Goal: Transaction & Acquisition: Purchase product/service

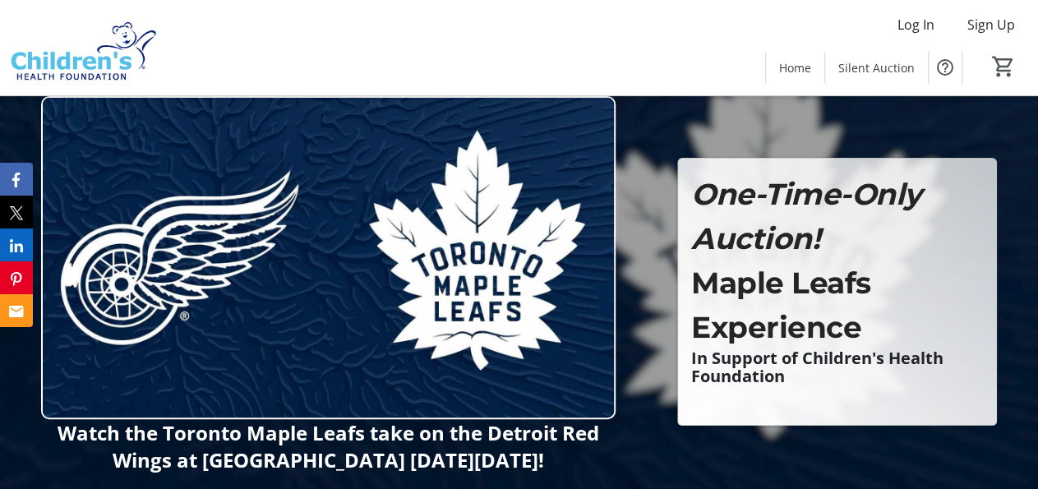
click at [674, 370] on div at bounding box center [519, 249] width 1038 height 499
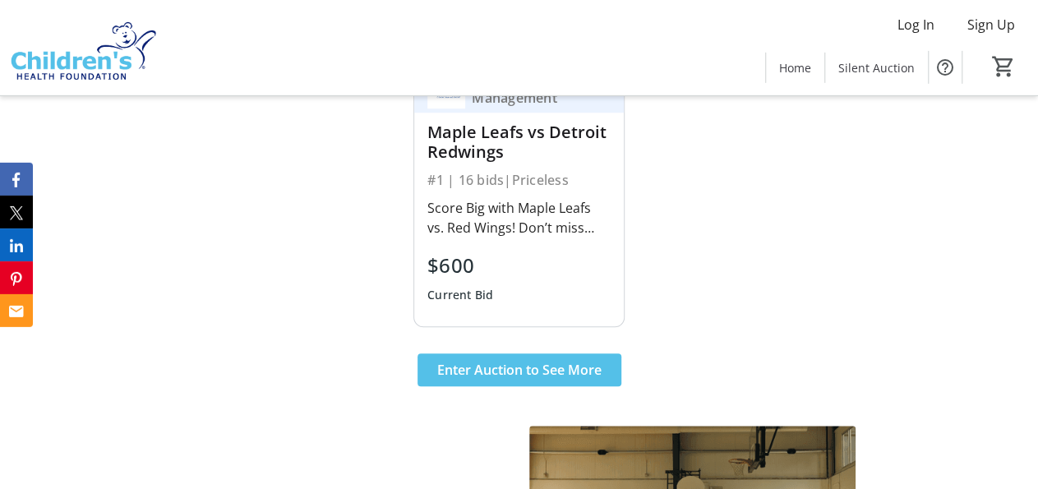
scroll to position [664, 0]
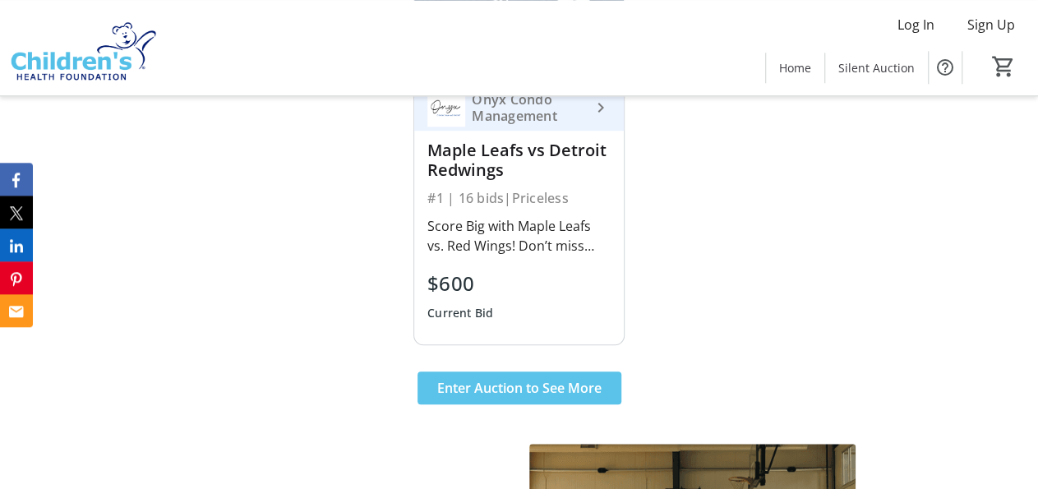
click at [558, 407] on span at bounding box center [519, 387] width 204 height 39
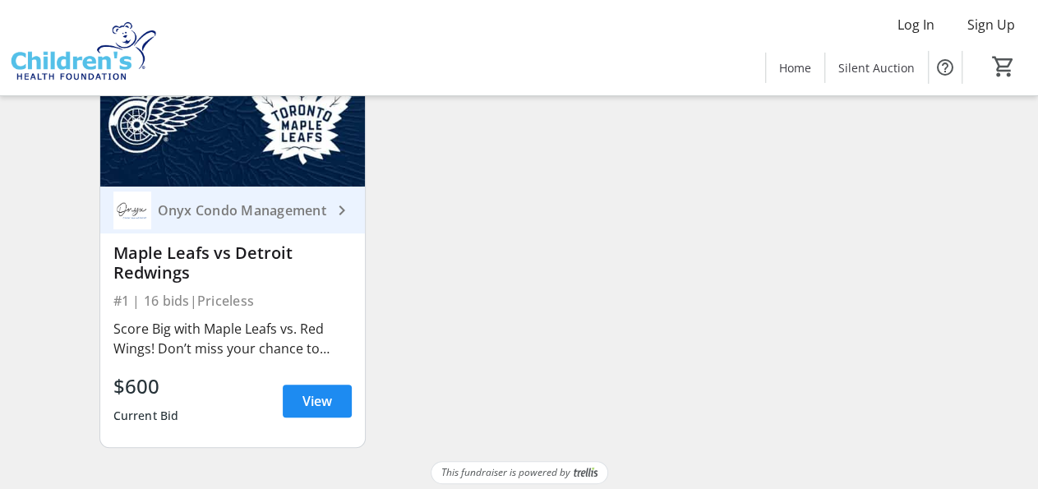
scroll to position [219, 0]
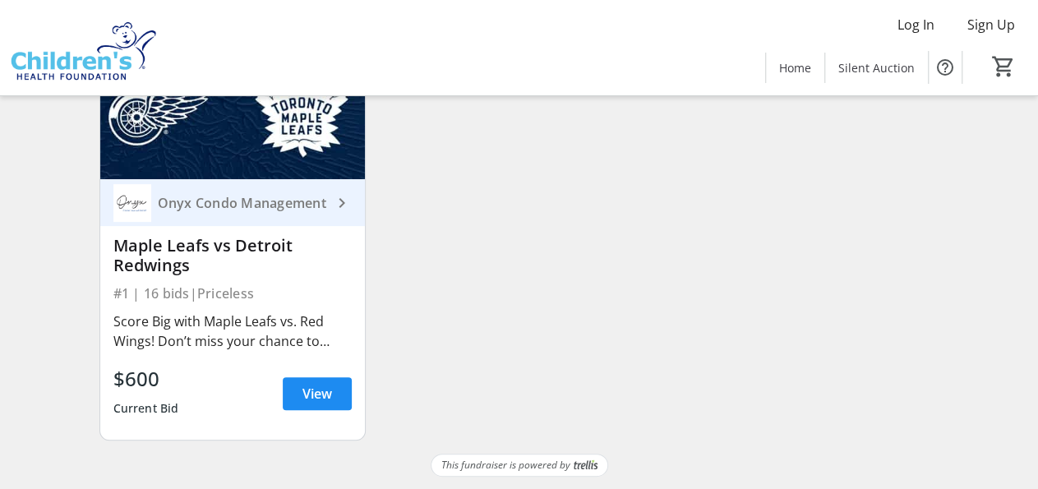
click at [230, 320] on div "Score Big with Maple Leafs vs. Red Wings! Don’t miss your chance to catch an ep…" at bounding box center [232, 330] width 239 height 39
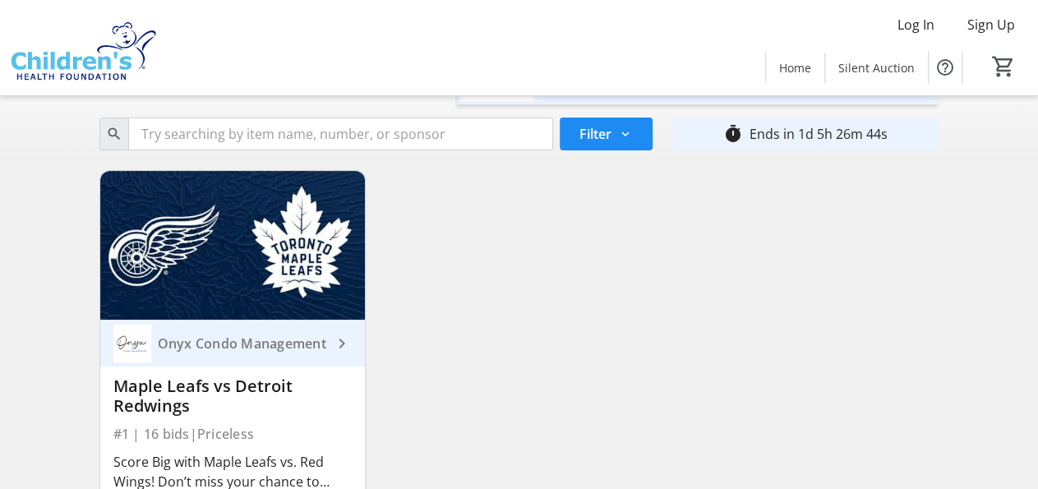
scroll to position [0, 0]
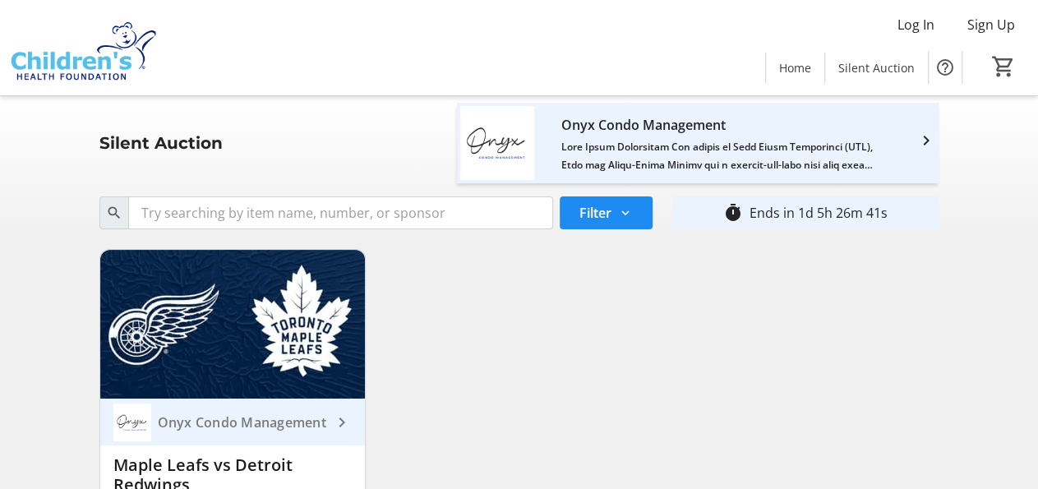
click at [291, 417] on div "Onyx Condo Management" at bounding box center [242, 422] width 182 height 16
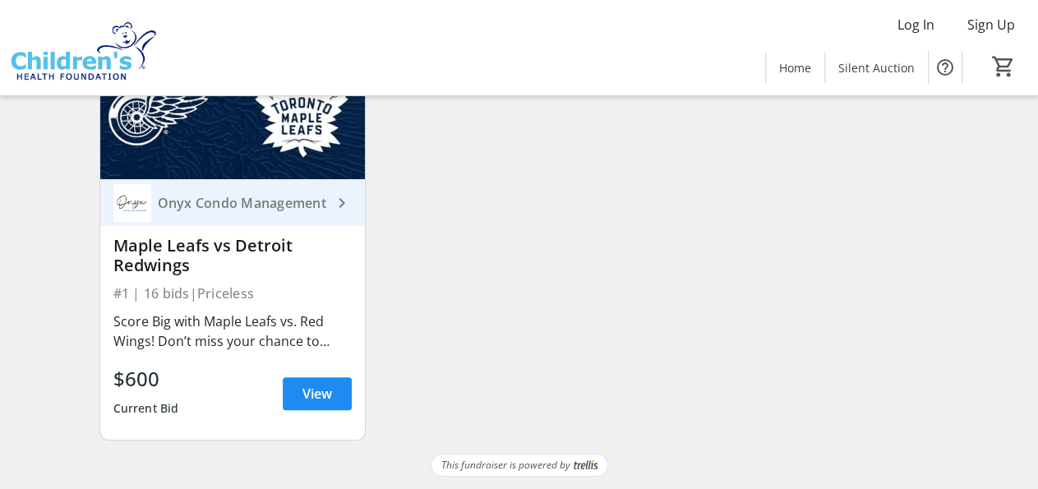
click at [254, 347] on div "Score Big with Maple Leafs vs. Red Wings! Don’t miss your chance to catch an ep…" at bounding box center [232, 330] width 239 height 39
click at [320, 344] on div "Score Big with Maple Leafs vs. Red Wings! Don’t miss your chance to catch an ep…" at bounding box center [232, 330] width 239 height 39
click at [314, 390] on span "View" at bounding box center [317, 394] width 30 height 20
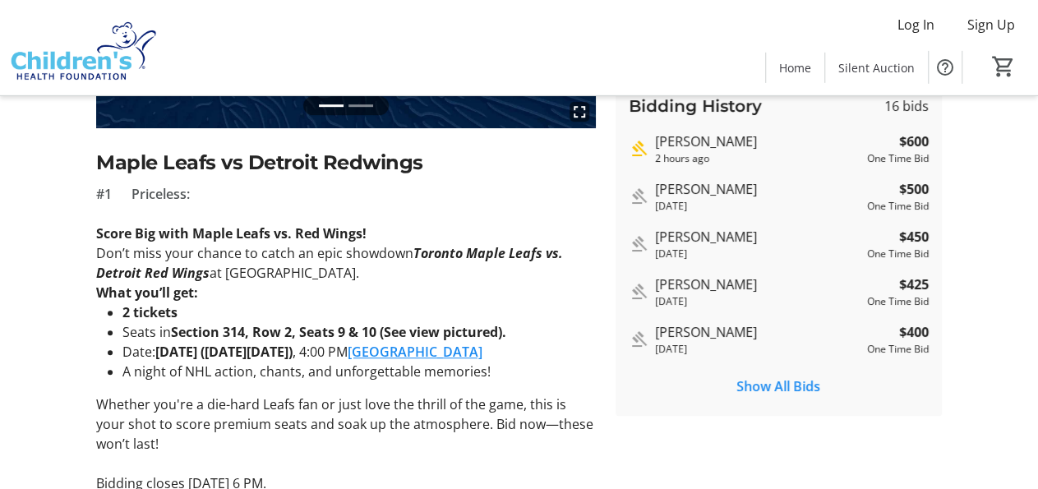
scroll to position [302, 0]
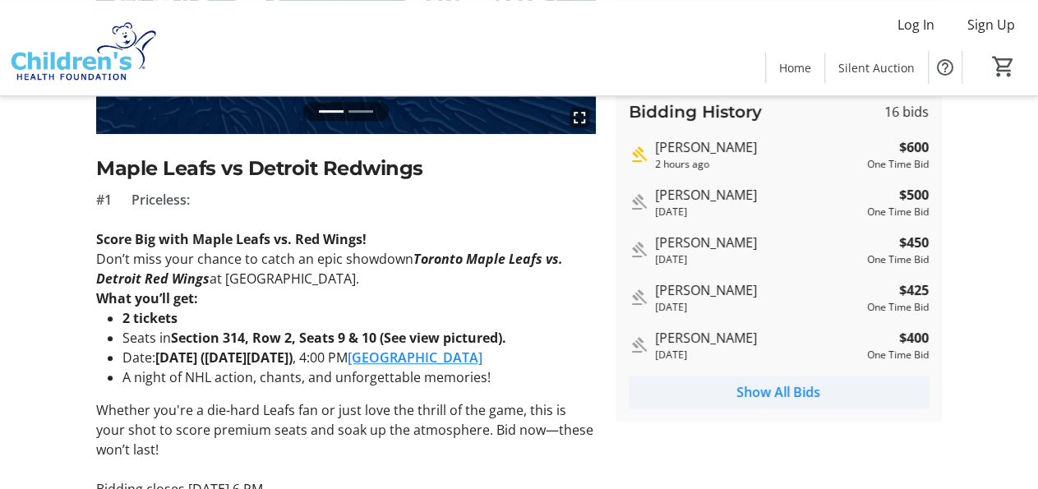
click at [780, 392] on span "Show All Bids" at bounding box center [778, 392] width 84 height 20
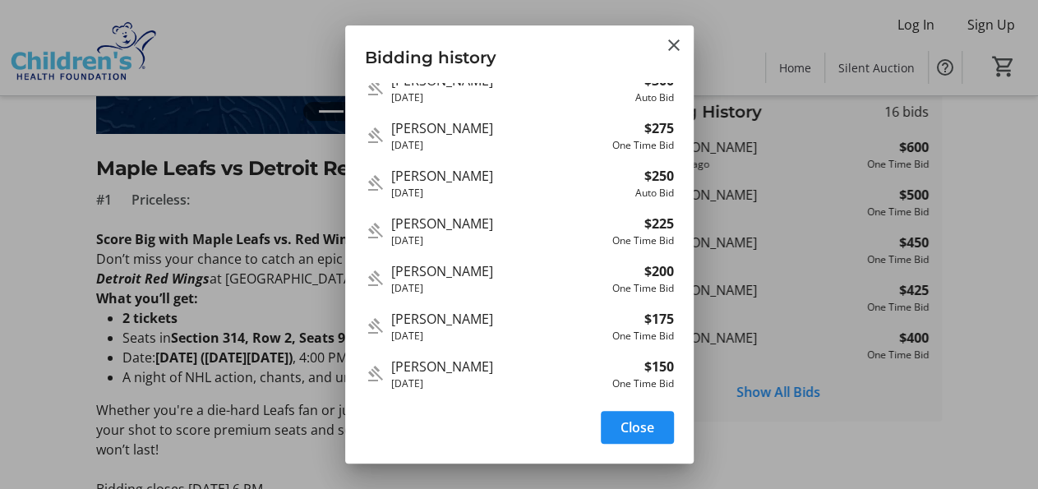
scroll to position [0, 0]
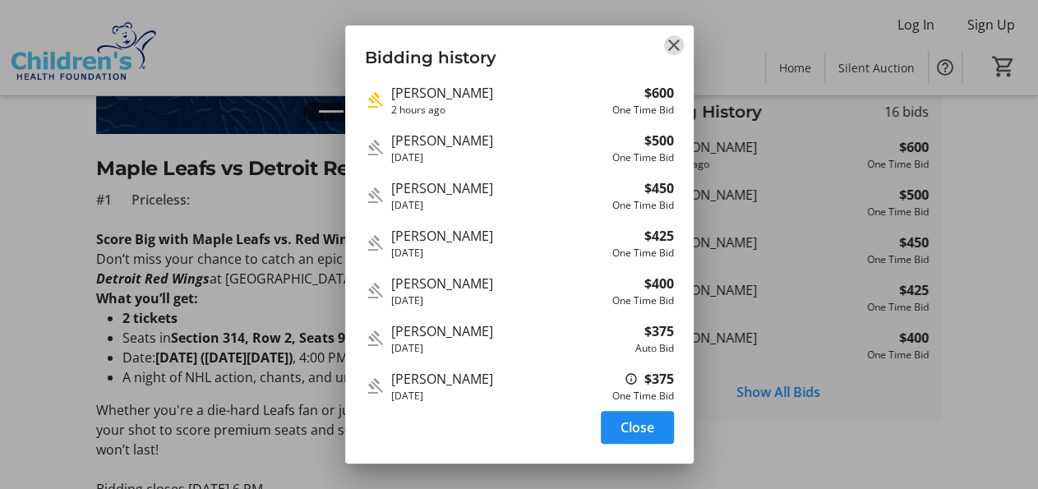
click at [674, 42] on mat-icon "Close" at bounding box center [674, 45] width 20 height 20
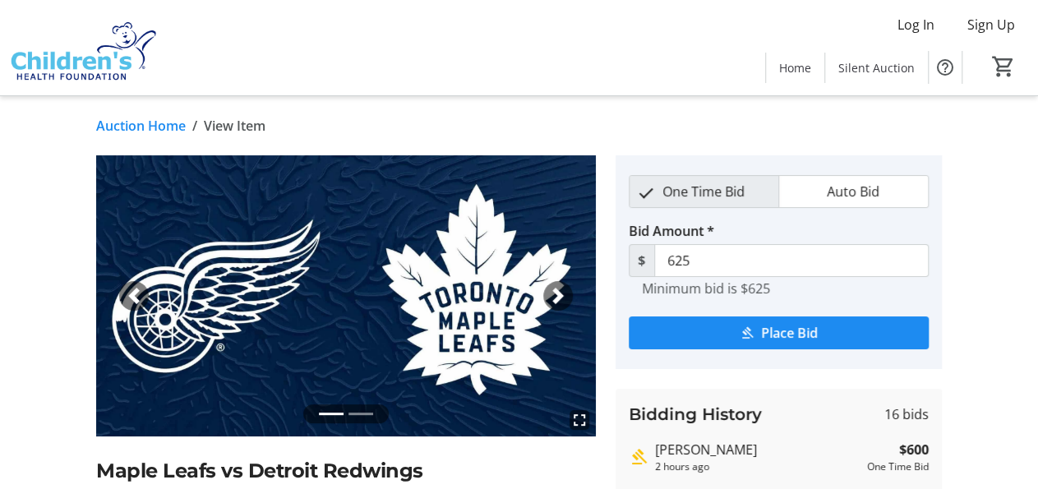
scroll to position [302, 0]
